Goal: Communication & Community: Answer question/provide support

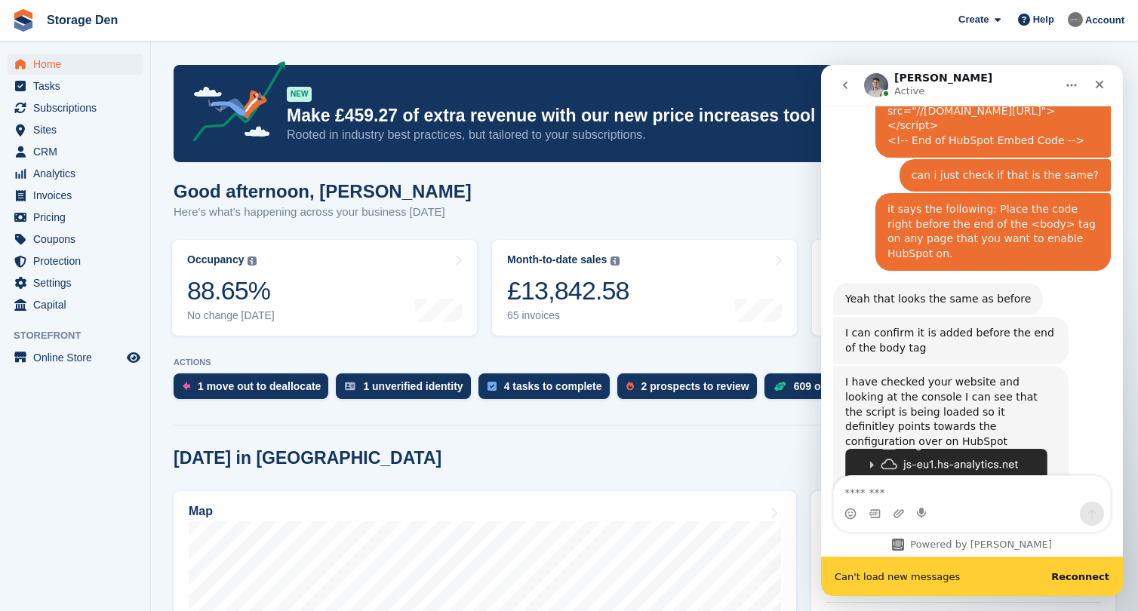
scroll to position [1852, 0]
click at [51, 153] on span "CRM" at bounding box center [78, 151] width 91 height 21
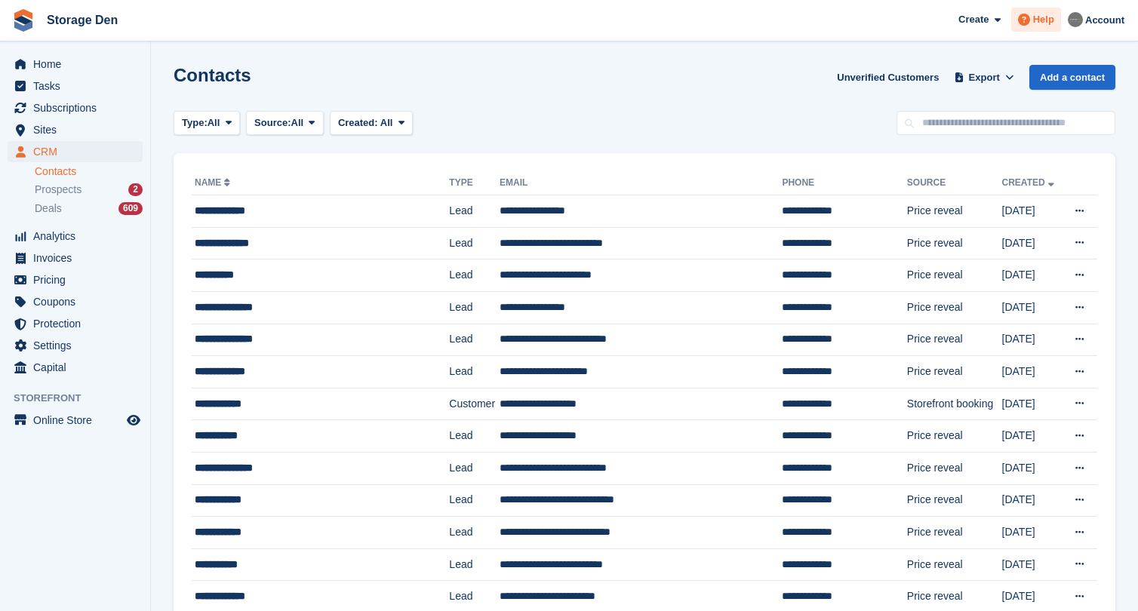
click at [1042, 20] on span "Help" at bounding box center [1043, 19] width 21 height 15
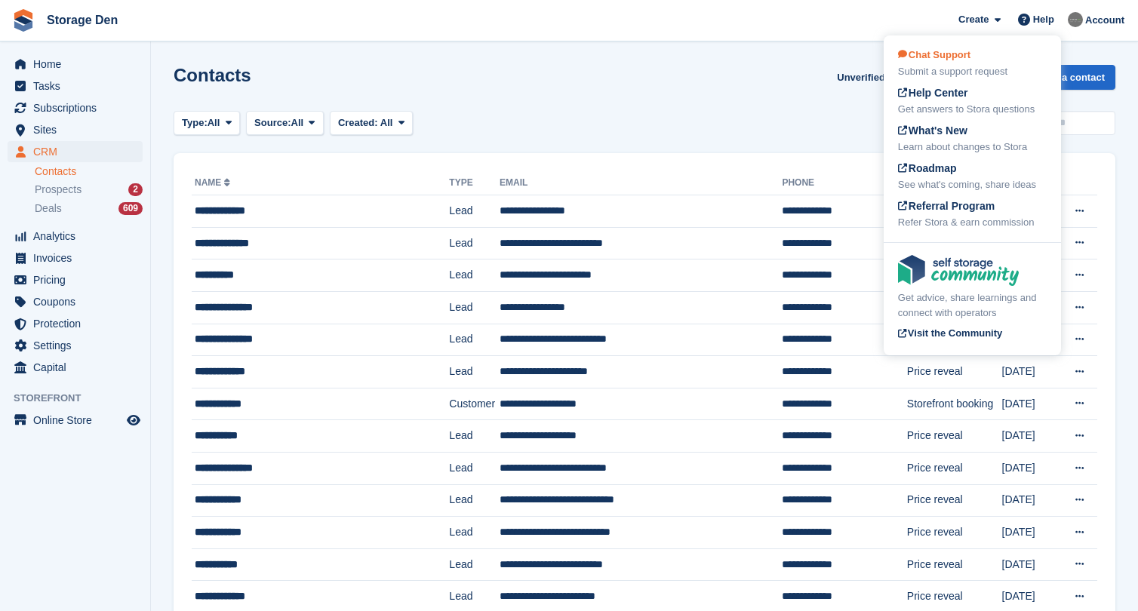
click at [967, 57] on span "Chat Support" at bounding box center [934, 54] width 72 height 11
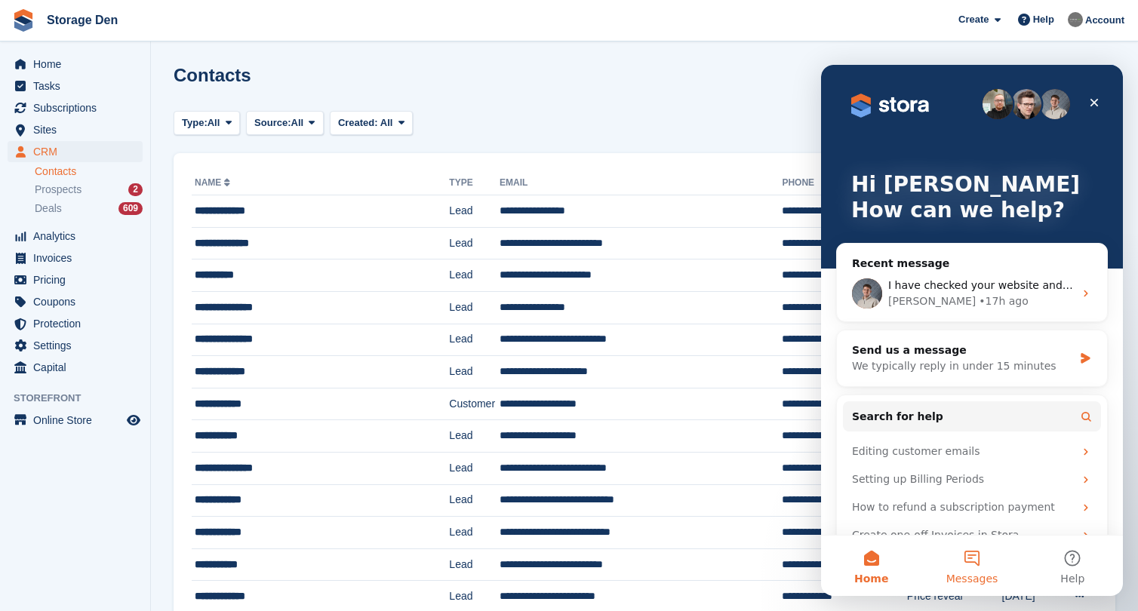
click at [965, 559] on button "Messages" at bounding box center [972, 566] width 100 height 60
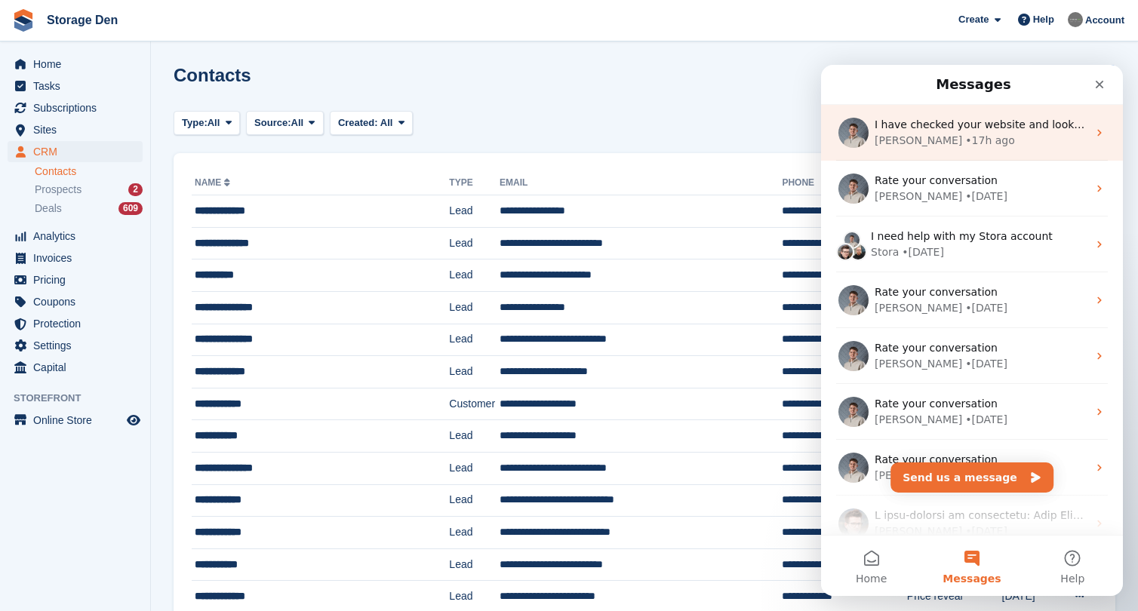
click at [984, 139] on div "Bradley • 17h ago" at bounding box center [981, 141] width 213 height 16
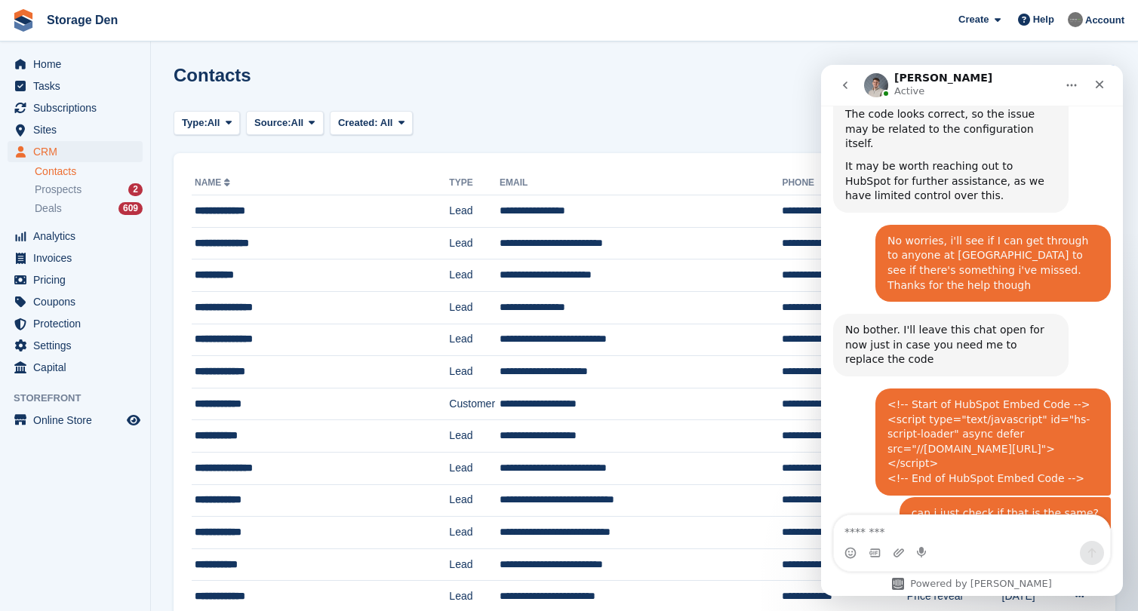
scroll to position [1812, 0]
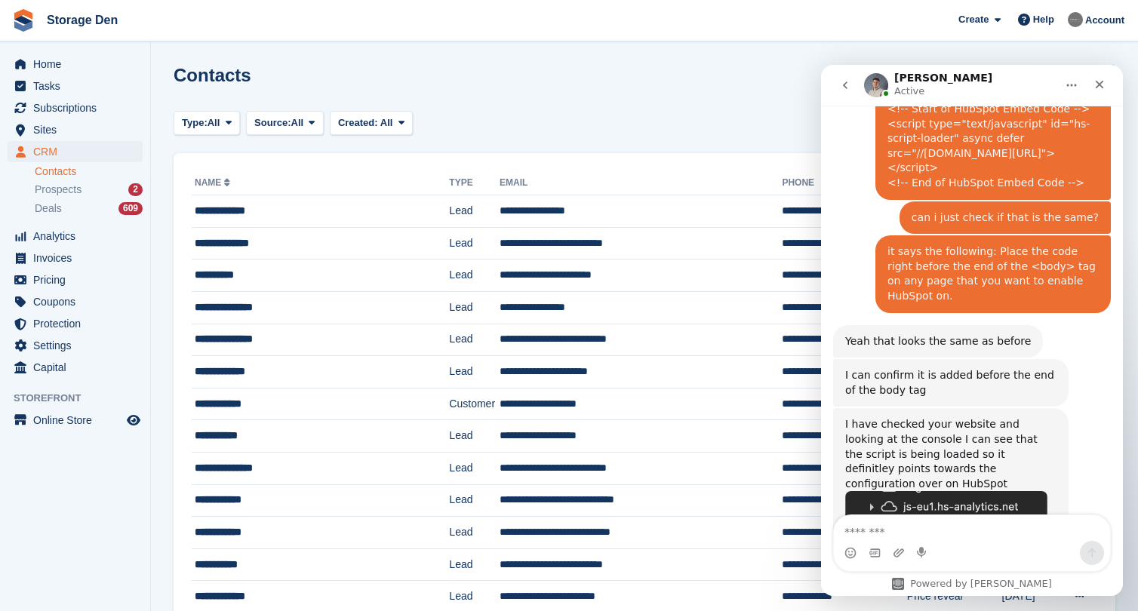
click at [971, 533] on textarea "Message…" at bounding box center [972, 529] width 276 height 26
type textarea "*"
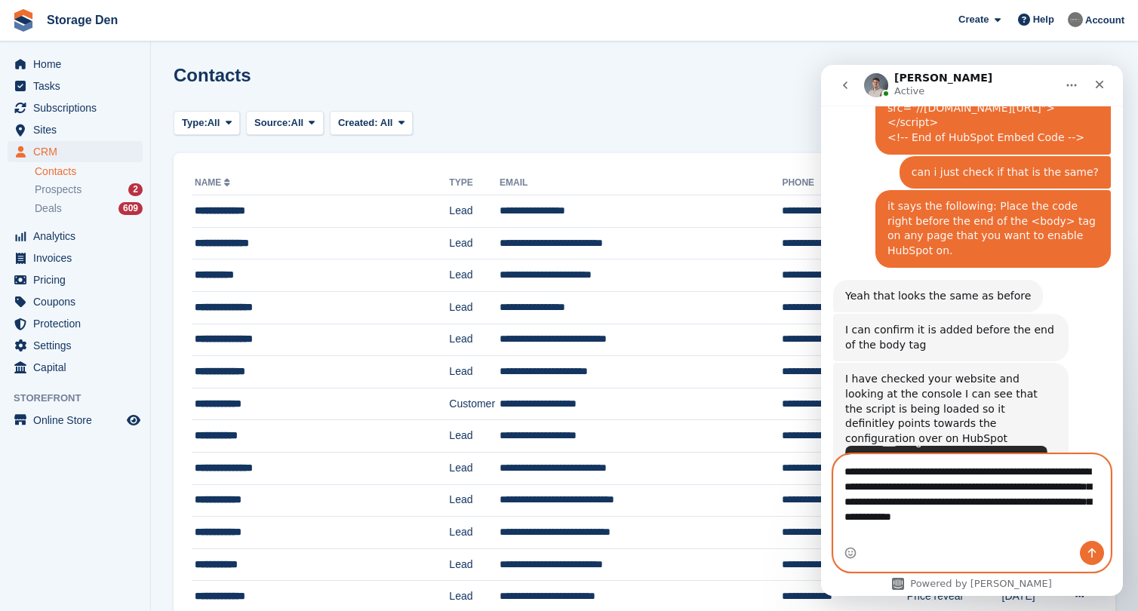
scroll to position [1976, 0]
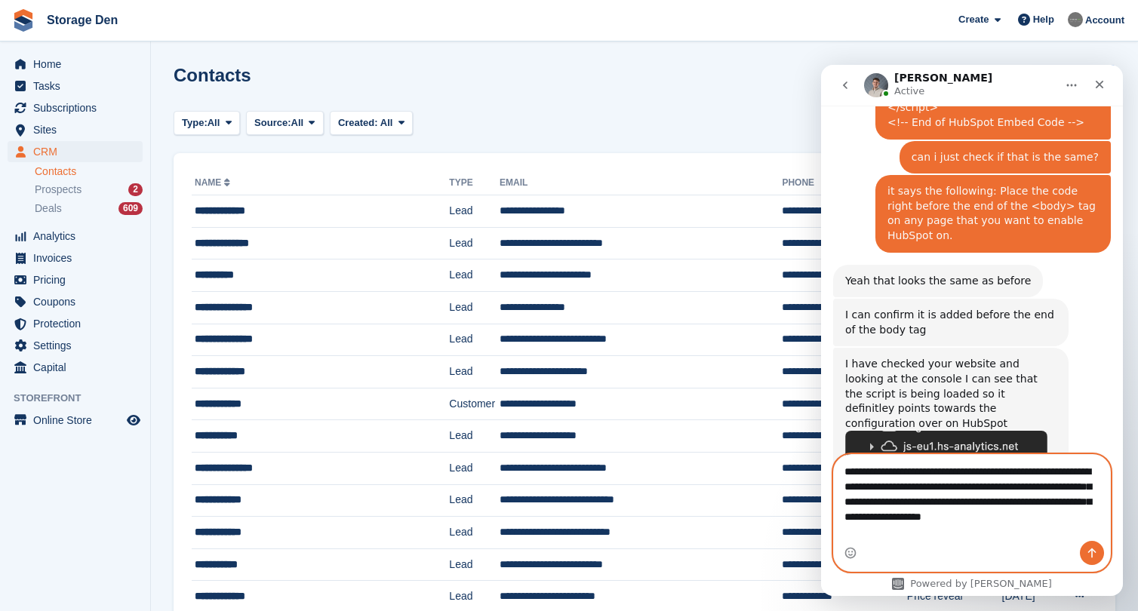
type textarea "**********"
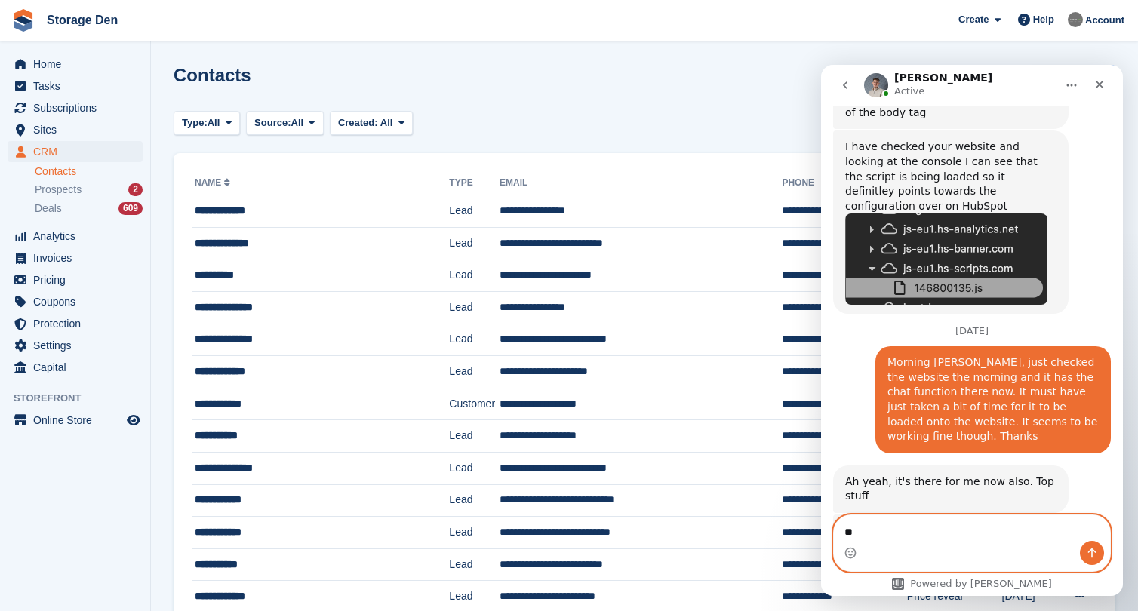
scroll to position [2224, 0]
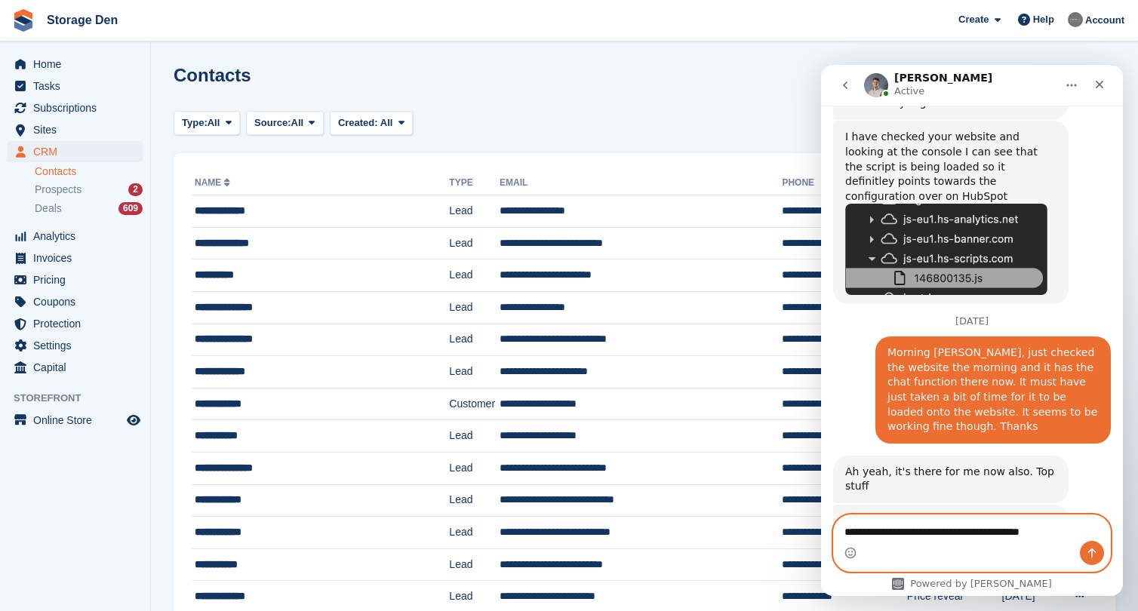
type textarea "**********"
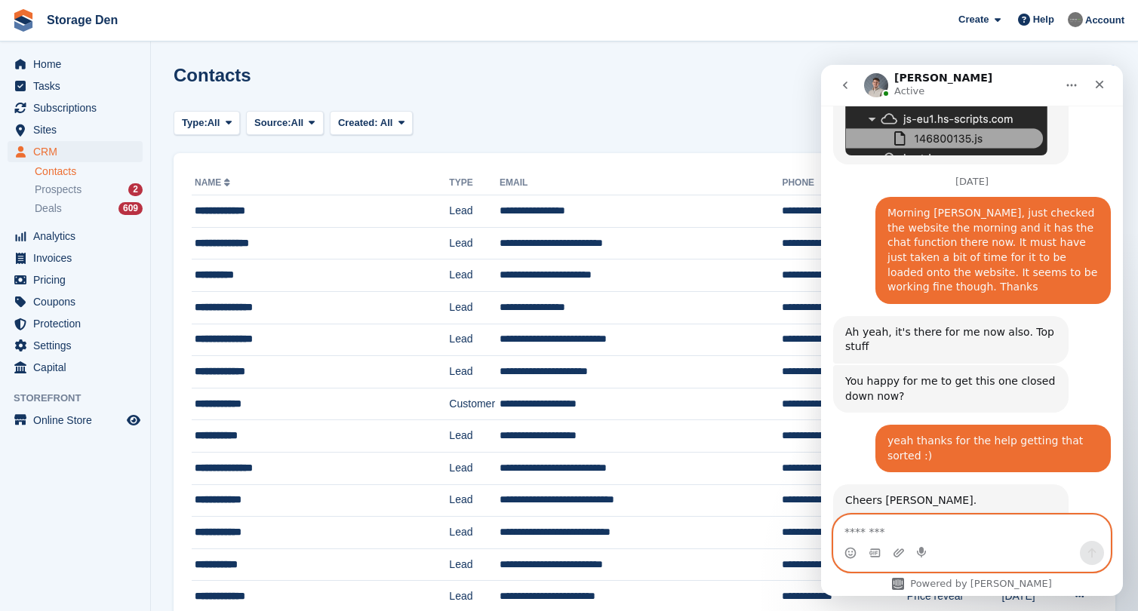
scroll to position [2342, 0]
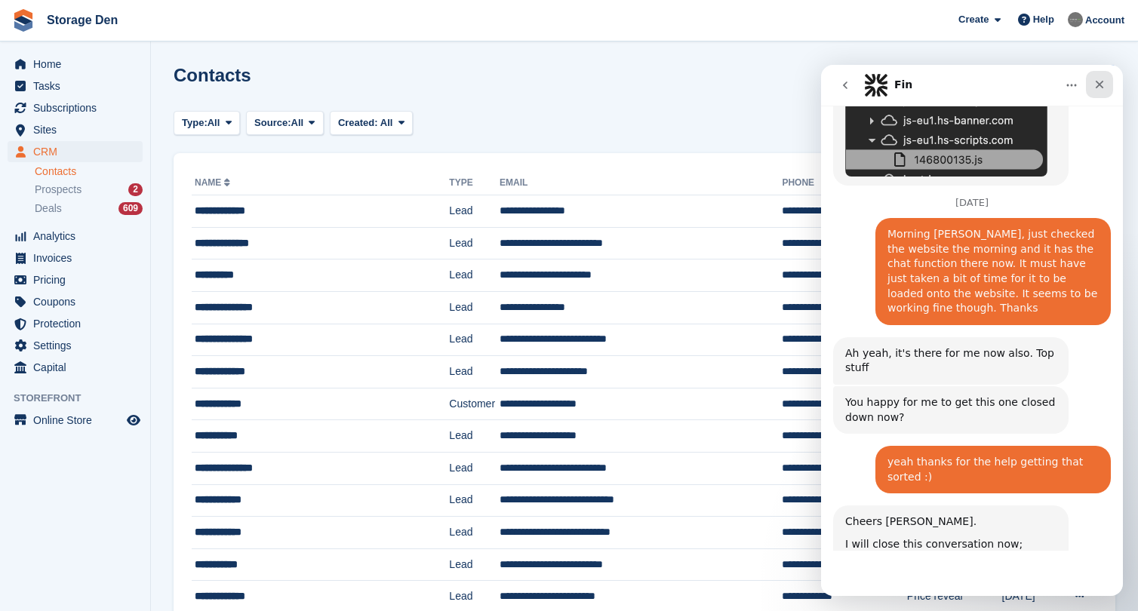
click at [1100, 78] on div "Close" at bounding box center [1099, 84] width 27 height 27
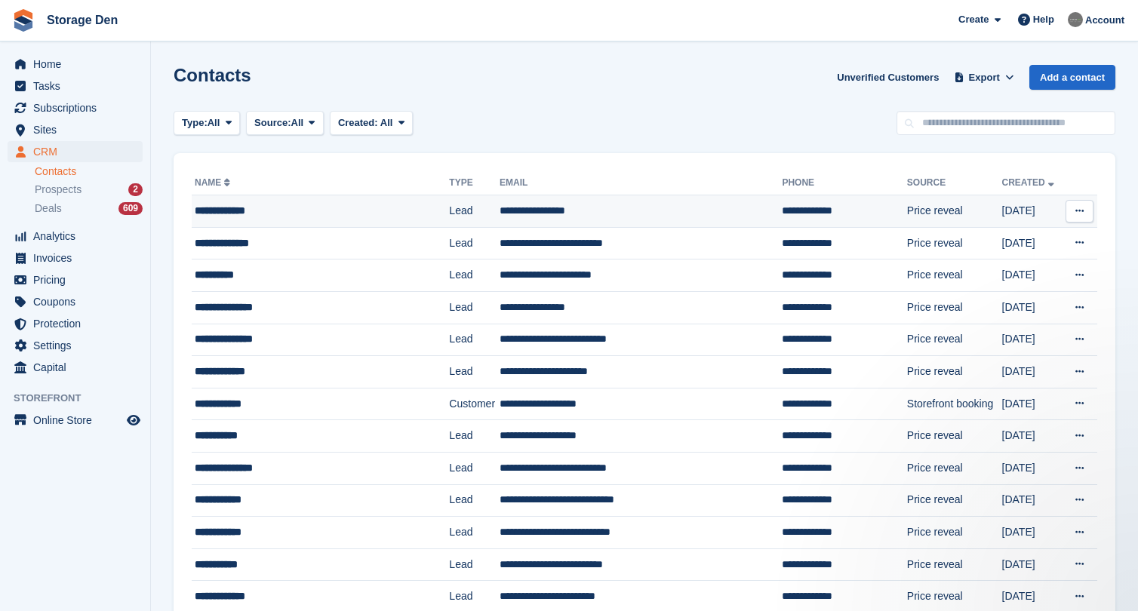
scroll to position [0, 0]
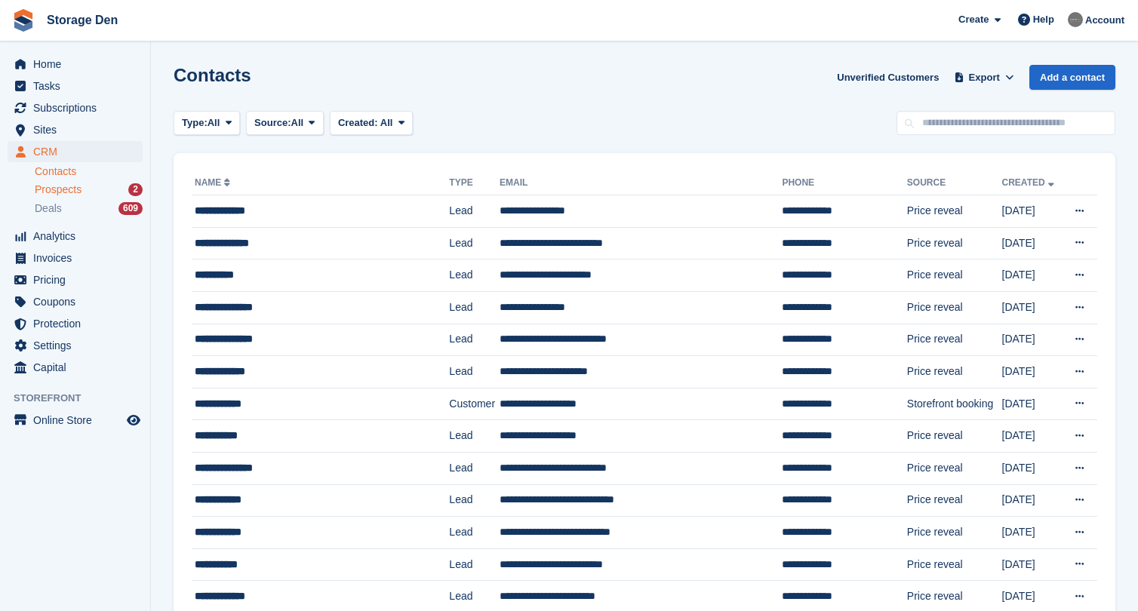
click at [75, 190] on span "Prospects" at bounding box center [58, 190] width 47 height 14
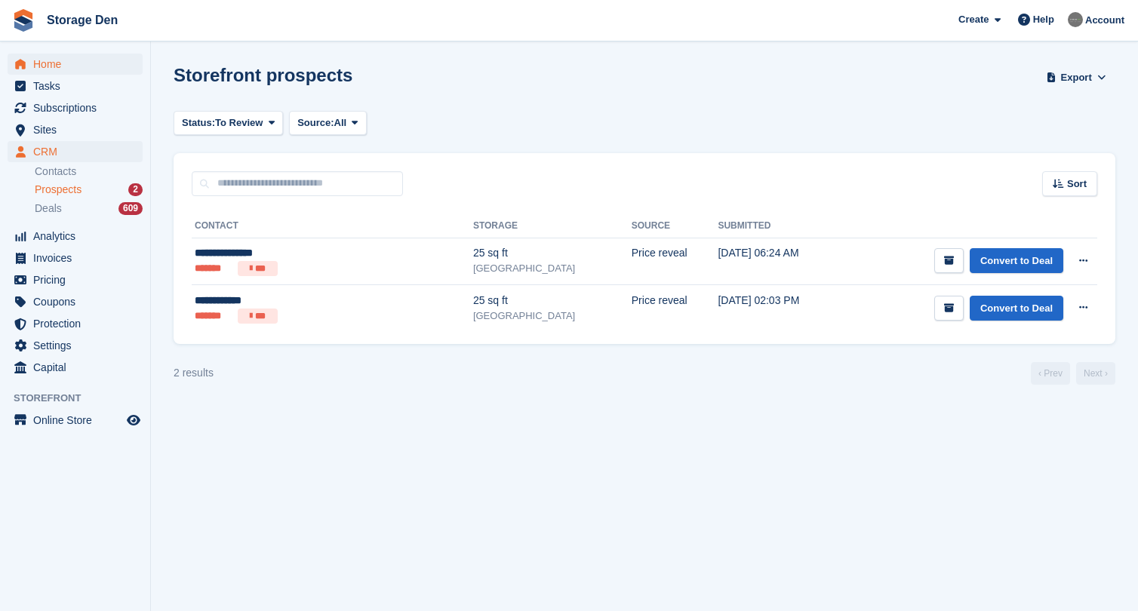
click at [97, 60] on span "Home" at bounding box center [78, 64] width 91 height 21
